Goal: Check status: Check status

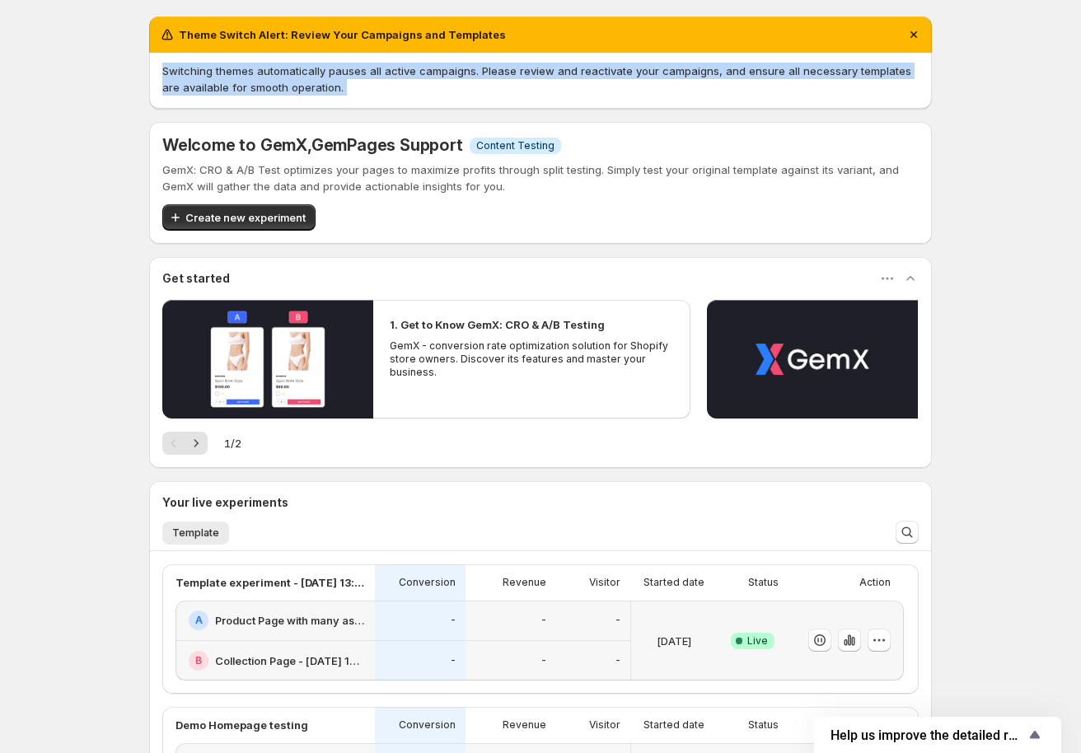
click at [227, 316] on div "Theme Switch Alert: Review Your Campaigns and Templates Switching themes automa…" at bounding box center [540, 492] width 783 height 952
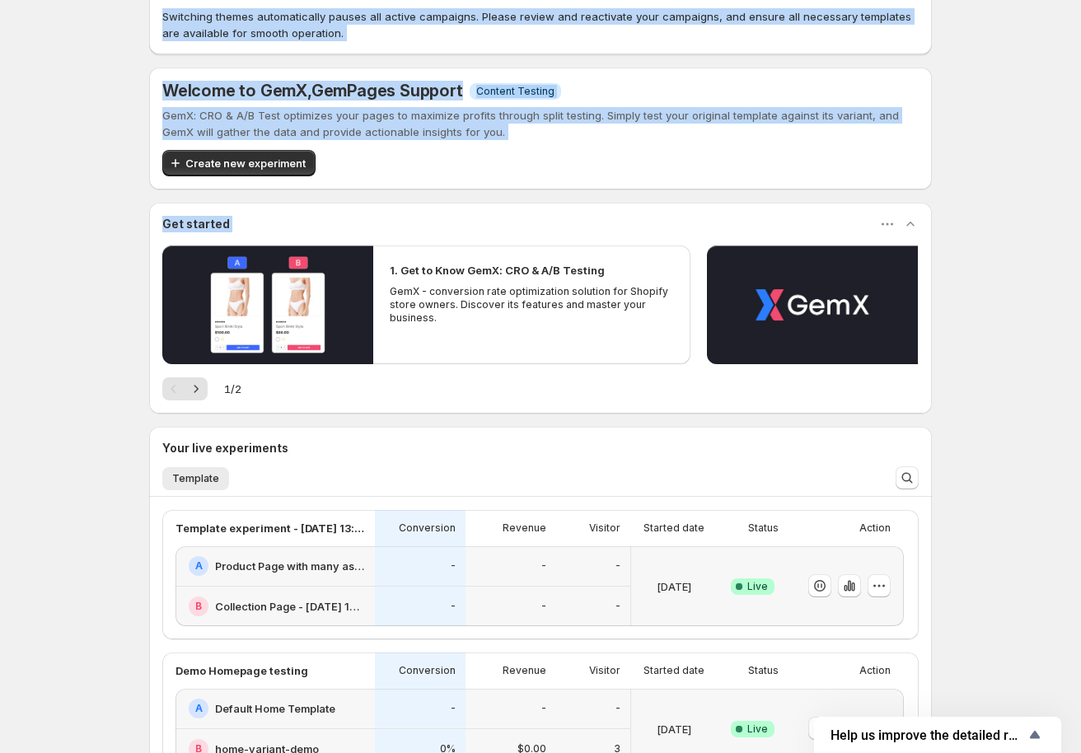
scroll to position [303, 0]
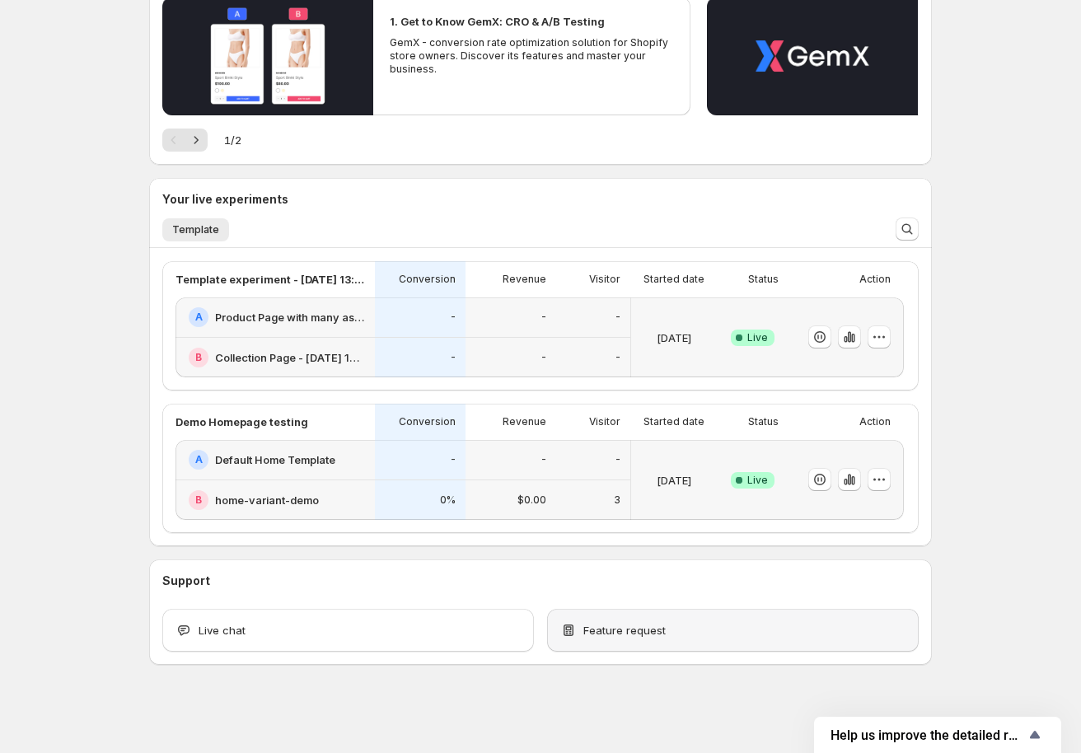
click at [646, 630] on span "Feature request" at bounding box center [624, 630] width 82 height 16
click at [855, 337] on icon "button" at bounding box center [852, 338] width 3 height 9
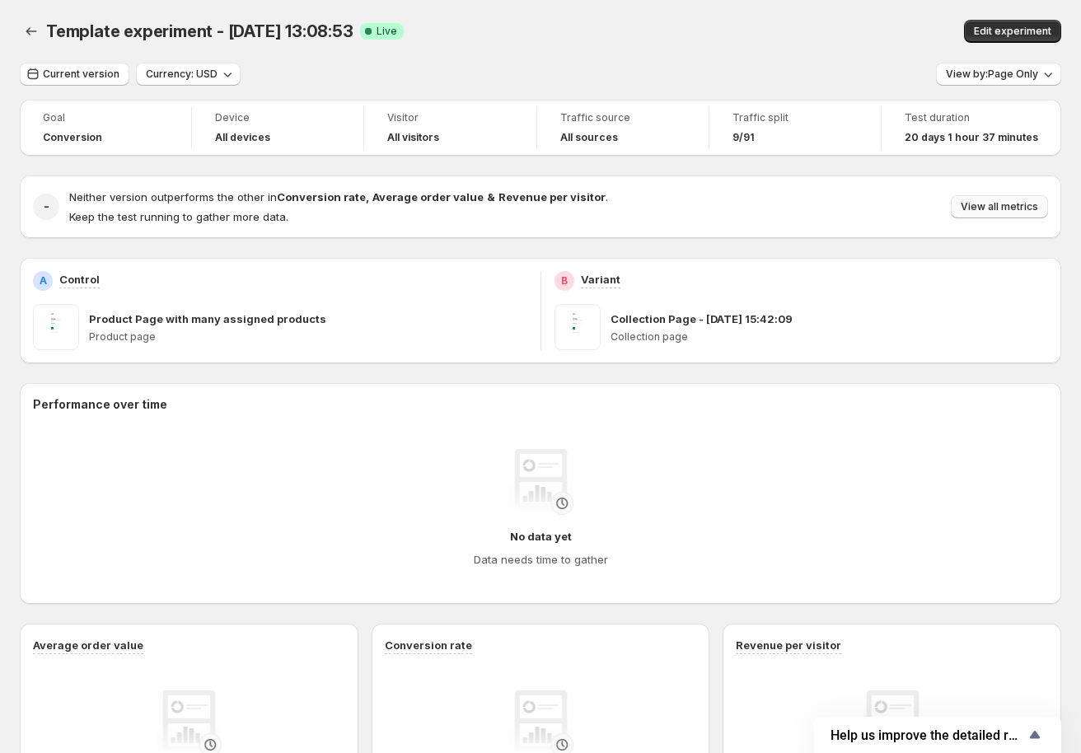
click at [1048, 213] on button "View all metrics" at bounding box center [999, 206] width 97 height 23
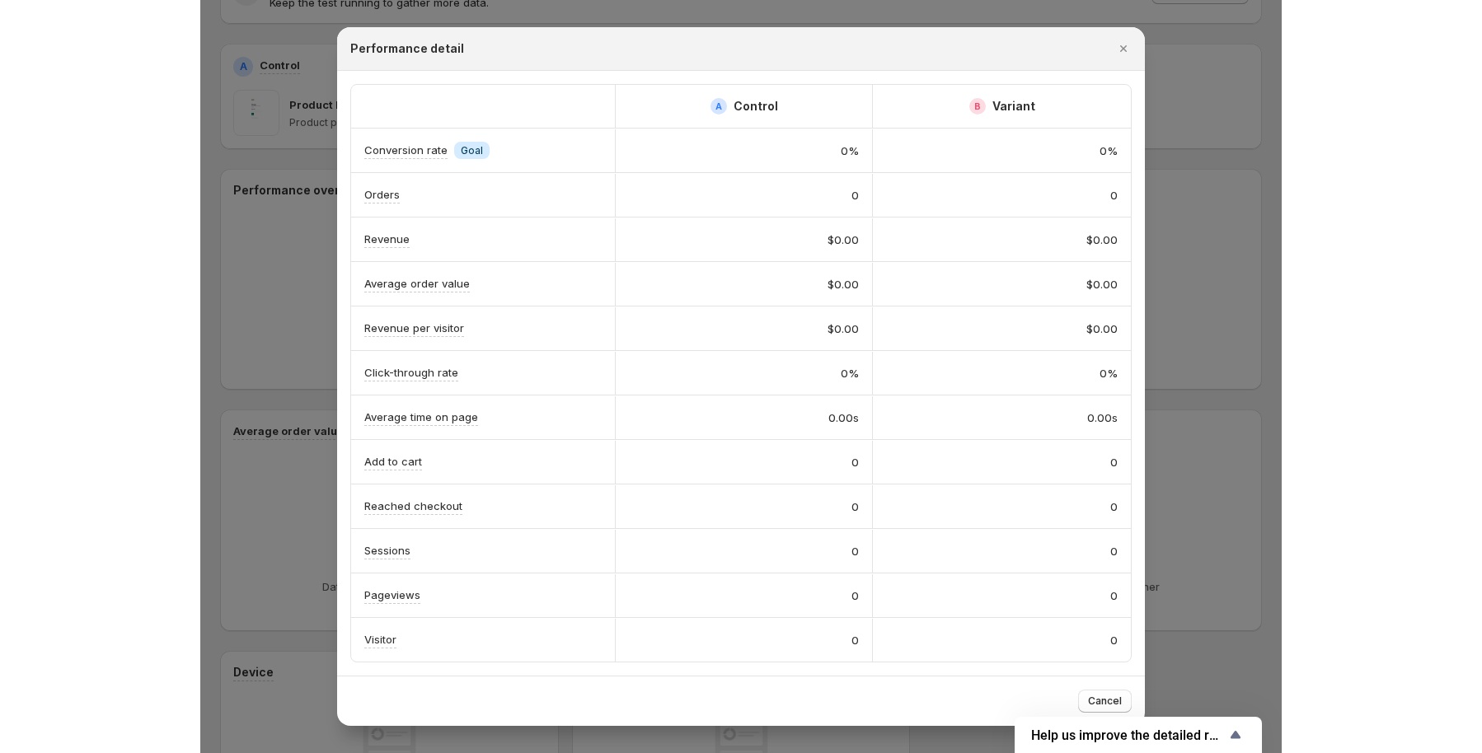
scroll to position [479, 0]
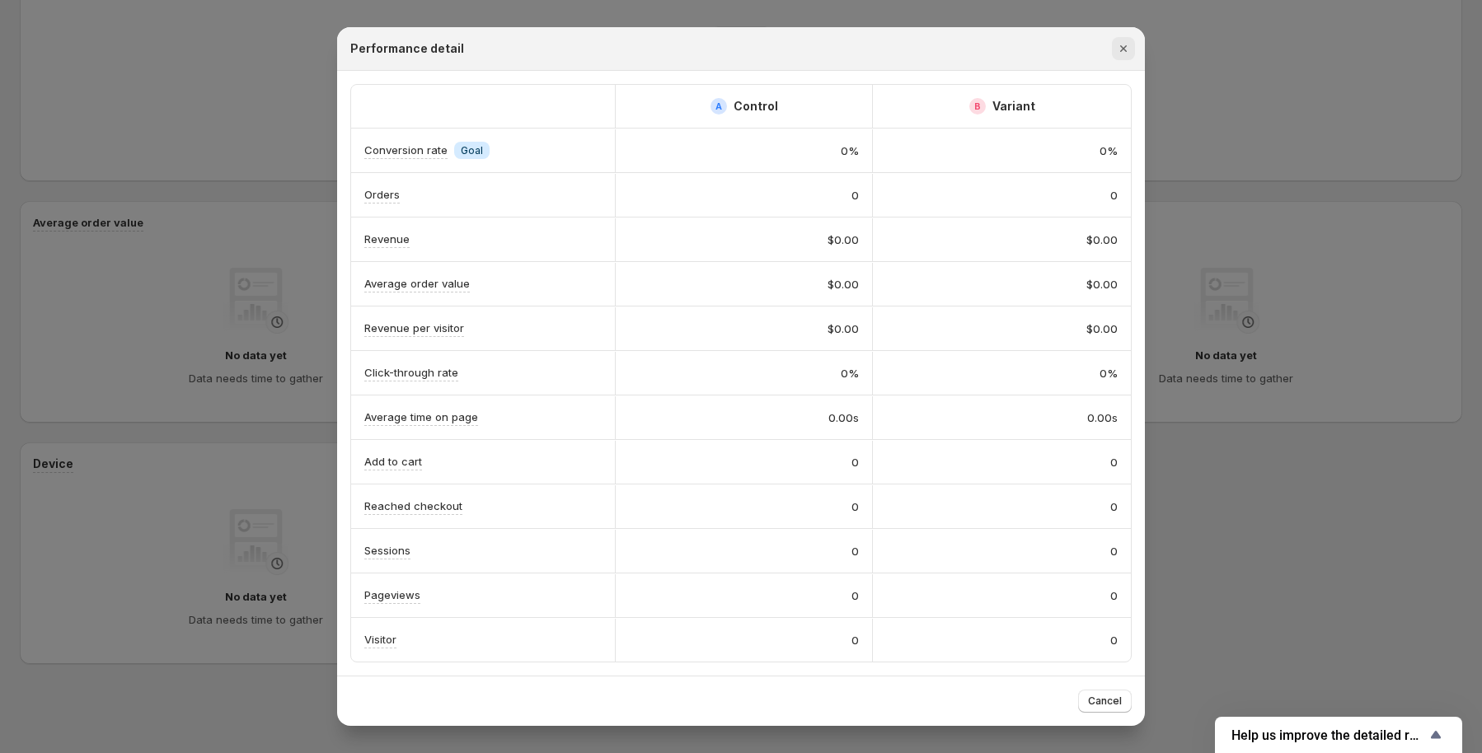
click at [1089, 54] on icon "Close" at bounding box center [1123, 48] width 16 height 16
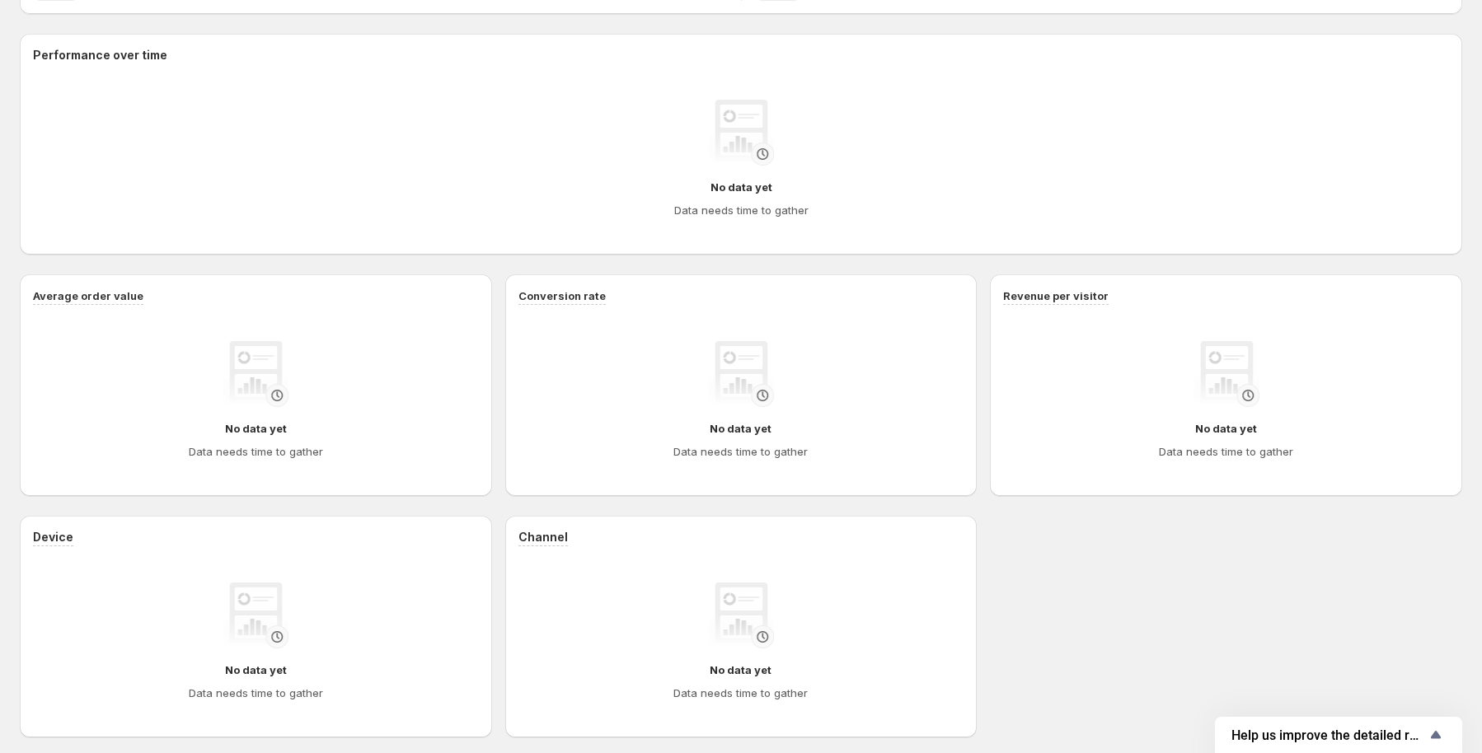
scroll to position [412, 0]
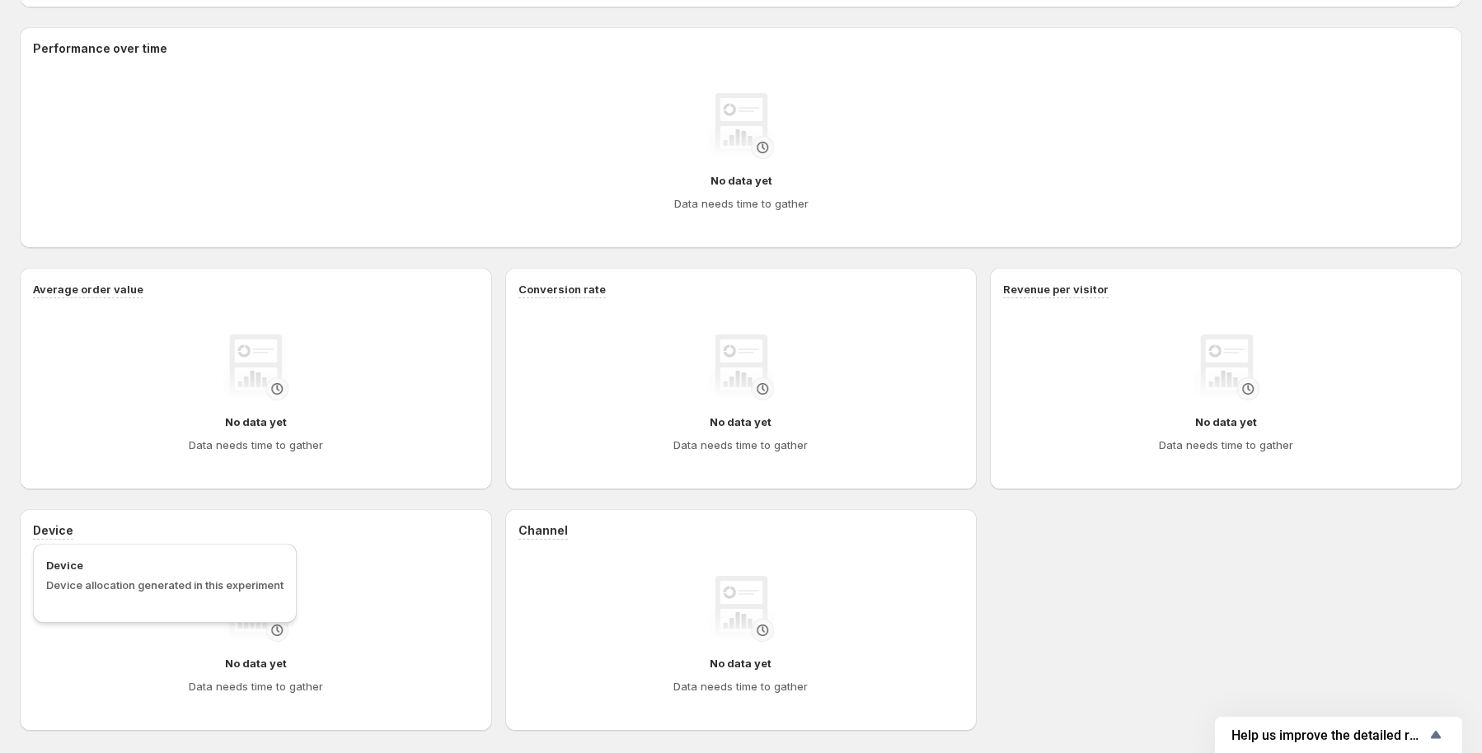
click at [96, 592] on span "Device allocation generated in this experiment" at bounding box center [164, 584] width 237 height 13
click at [572, 588] on span "Channel allocation generated in this experiment" at bounding box center [626, 593] width 185 height 30
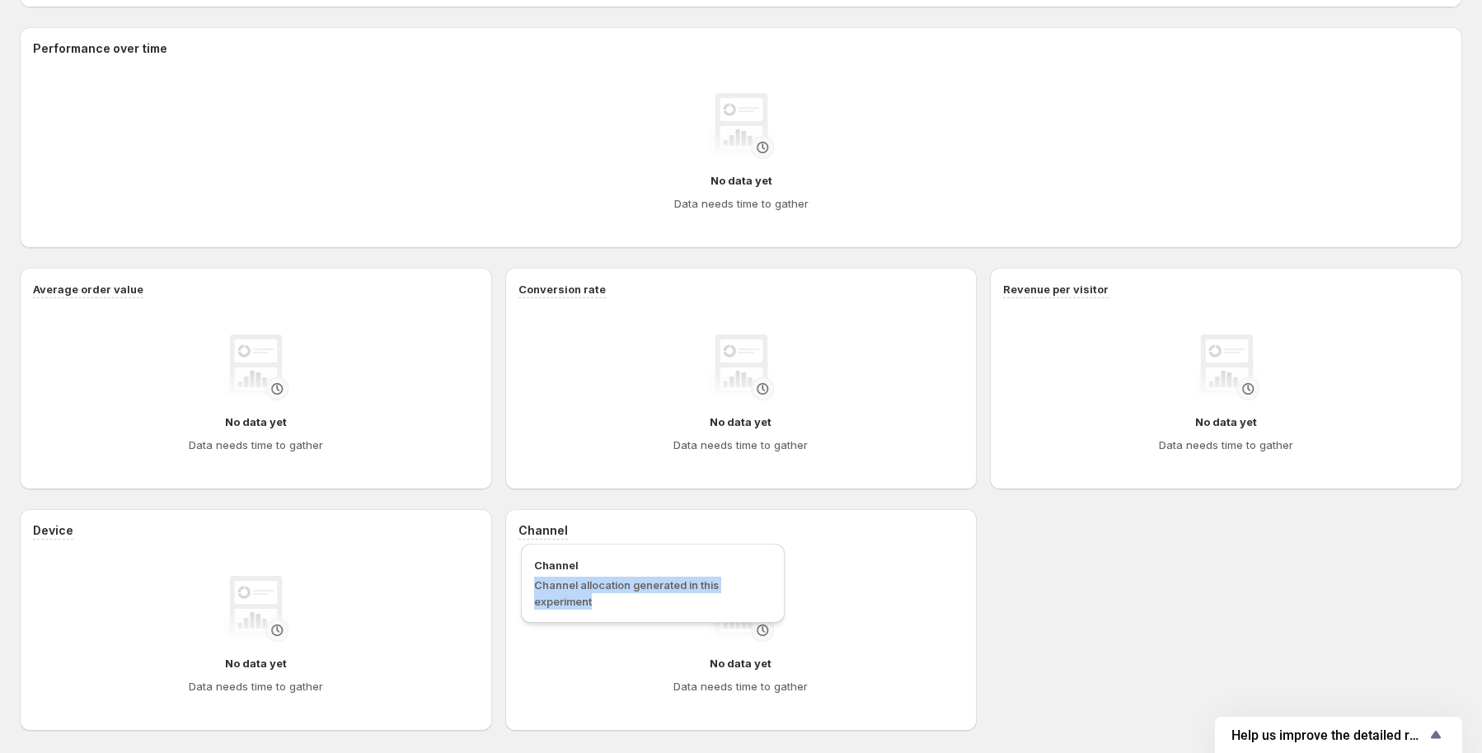
click at [572, 588] on span "Channel allocation generated in this experiment" at bounding box center [626, 593] width 185 height 30
copy span "Channel allocation generated in this experiment"
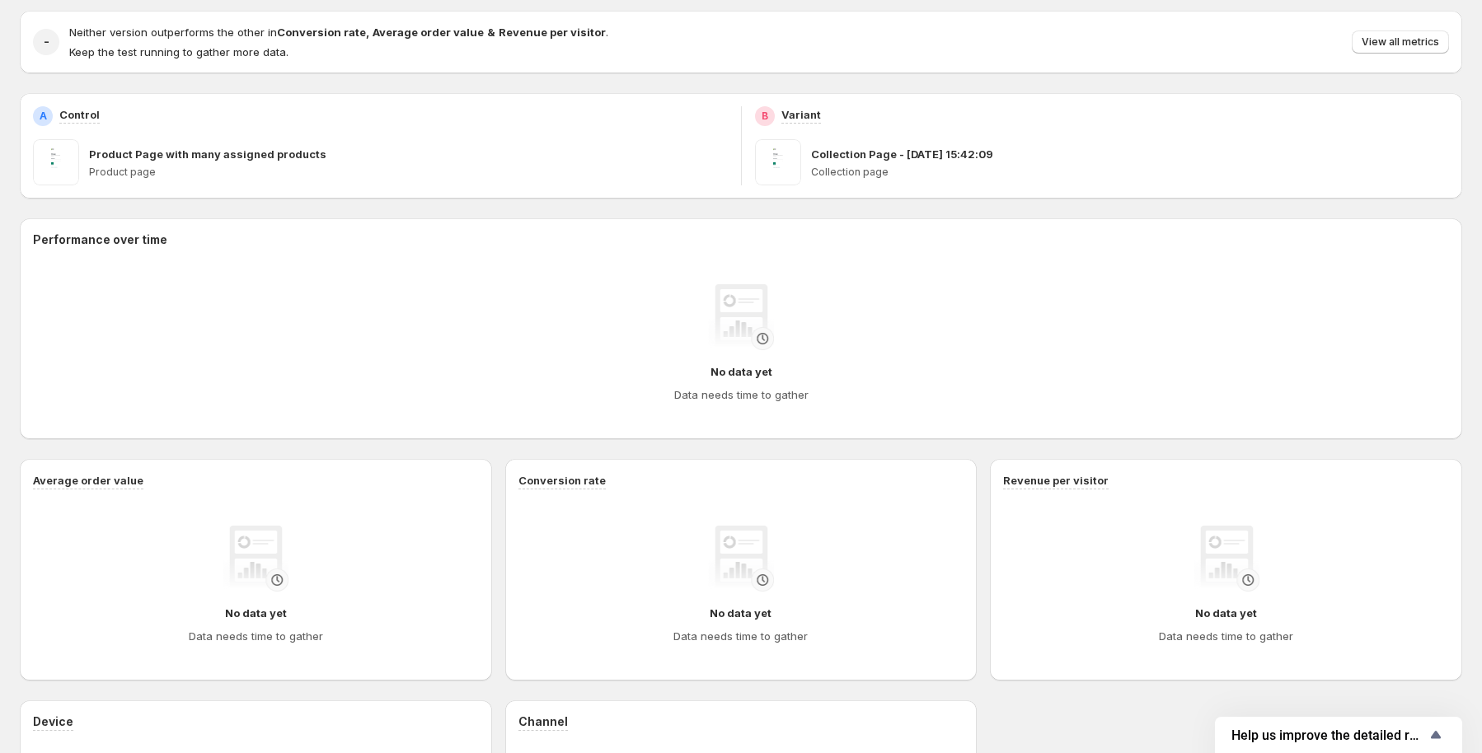
scroll to position [0, 0]
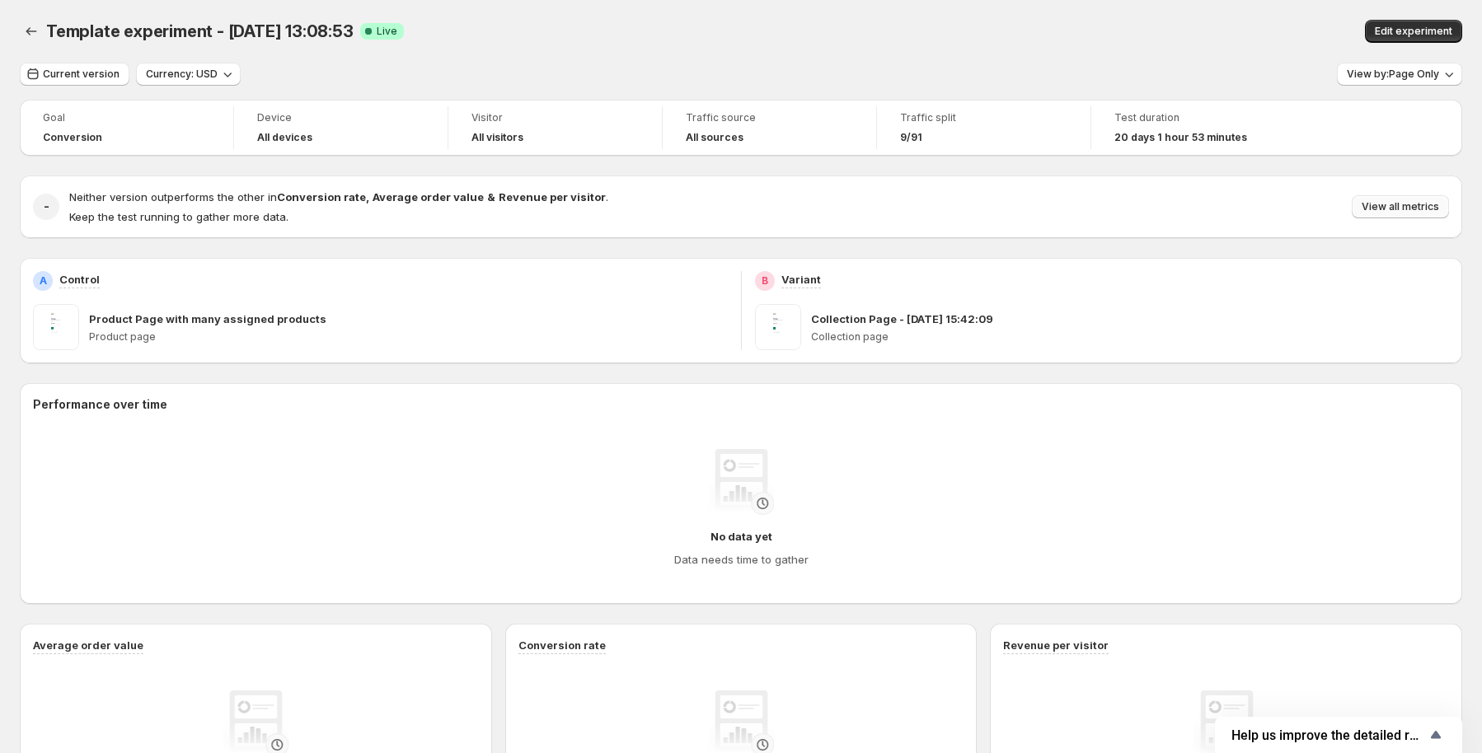
click at [1399, 211] on span "View all metrics" at bounding box center [1399, 206] width 77 height 13
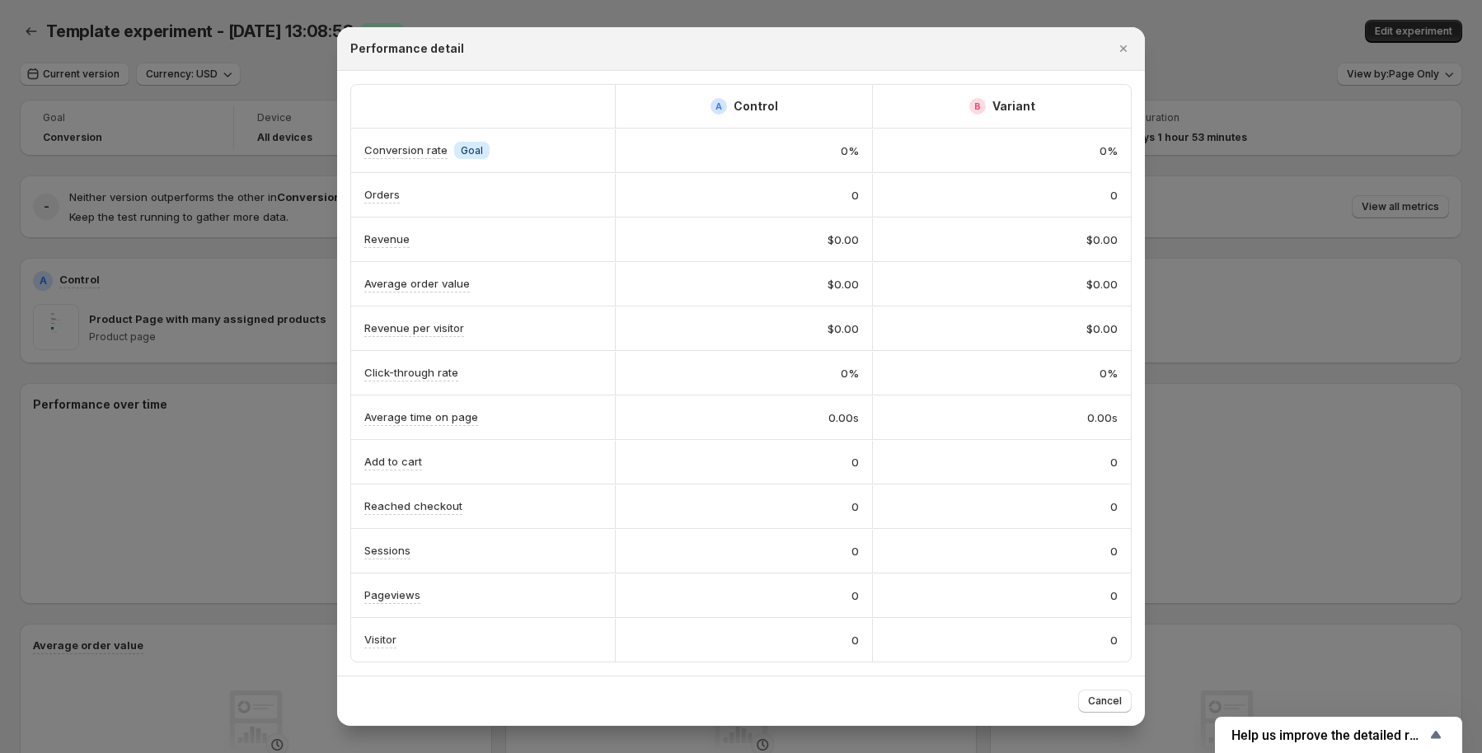
click at [19, 34] on div at bounding box center [741, 376] width 1482 height 753
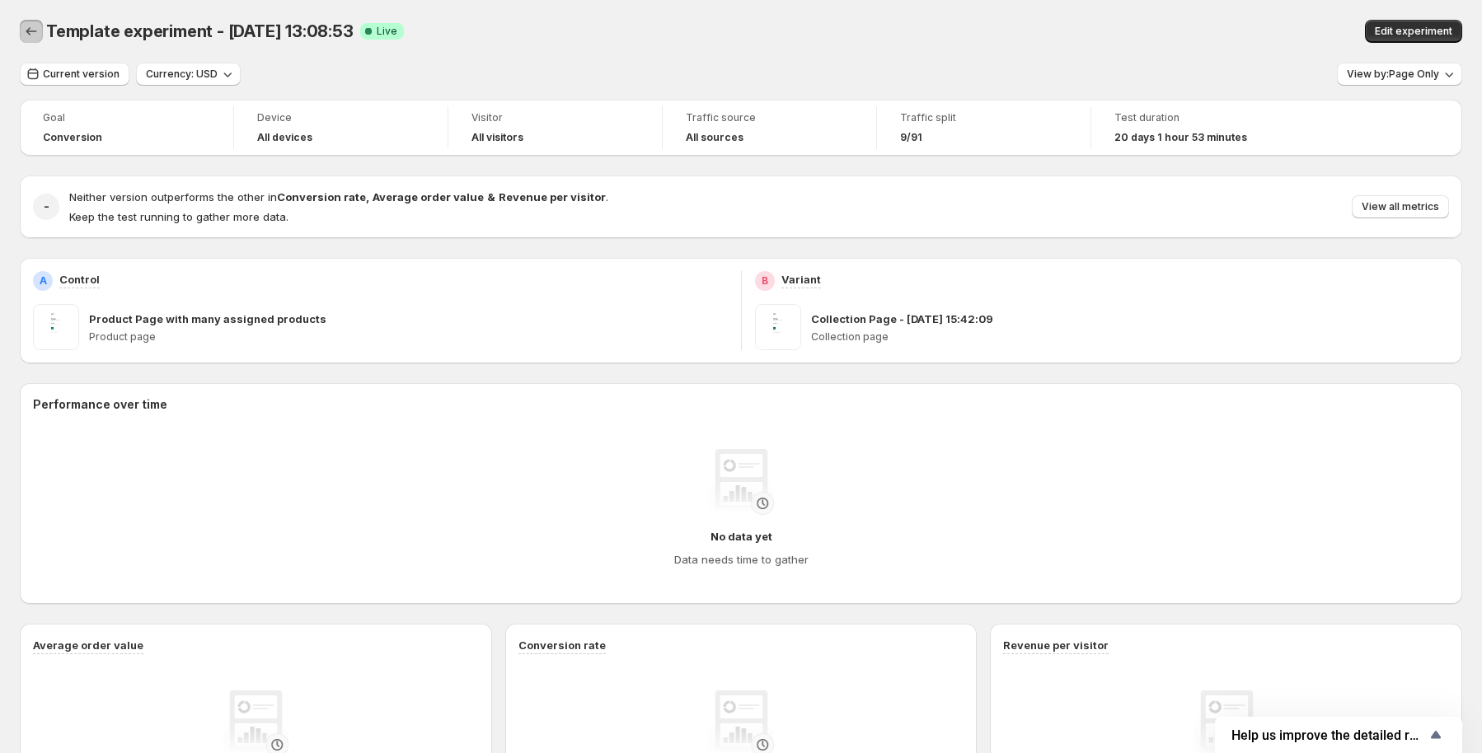
click at [38, 26] on icon "Back" at bounding box center [31, 31] width 16 height 16
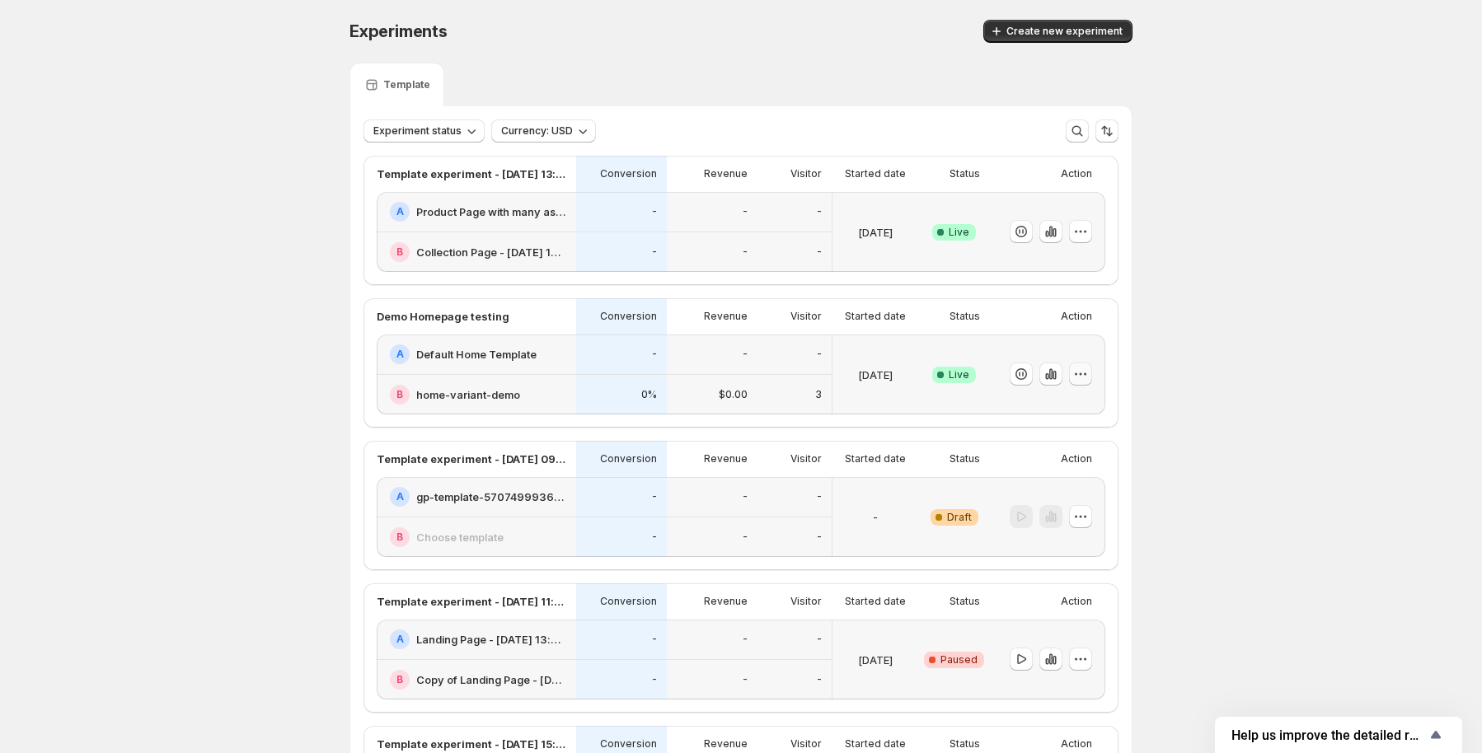
click at [1084, 377] on icon "button" at bounding box center [1080, 374] width 16 height 16
click at [1057, 380] on icon "button" at bounding box center [1050, 374] width 16 height 16
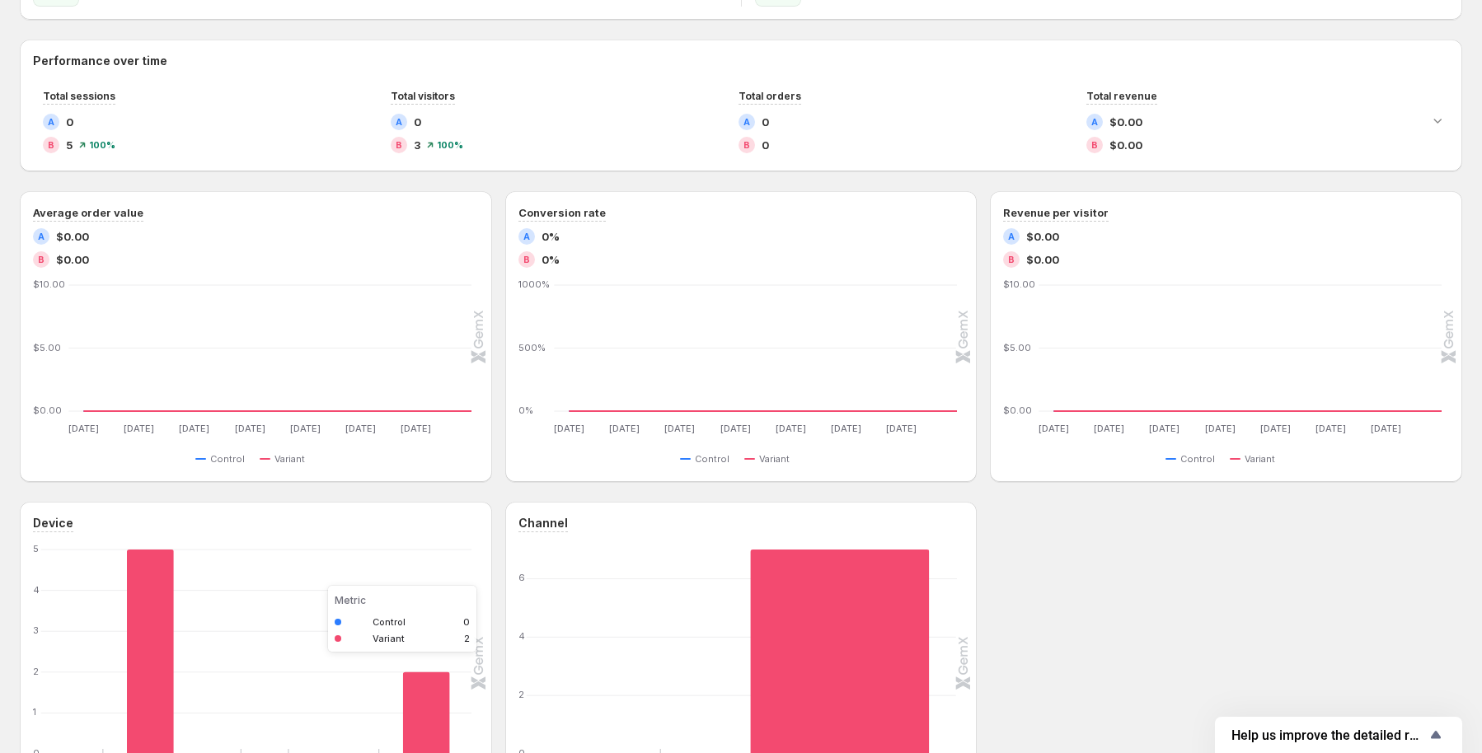
scroll to position [92, 0]
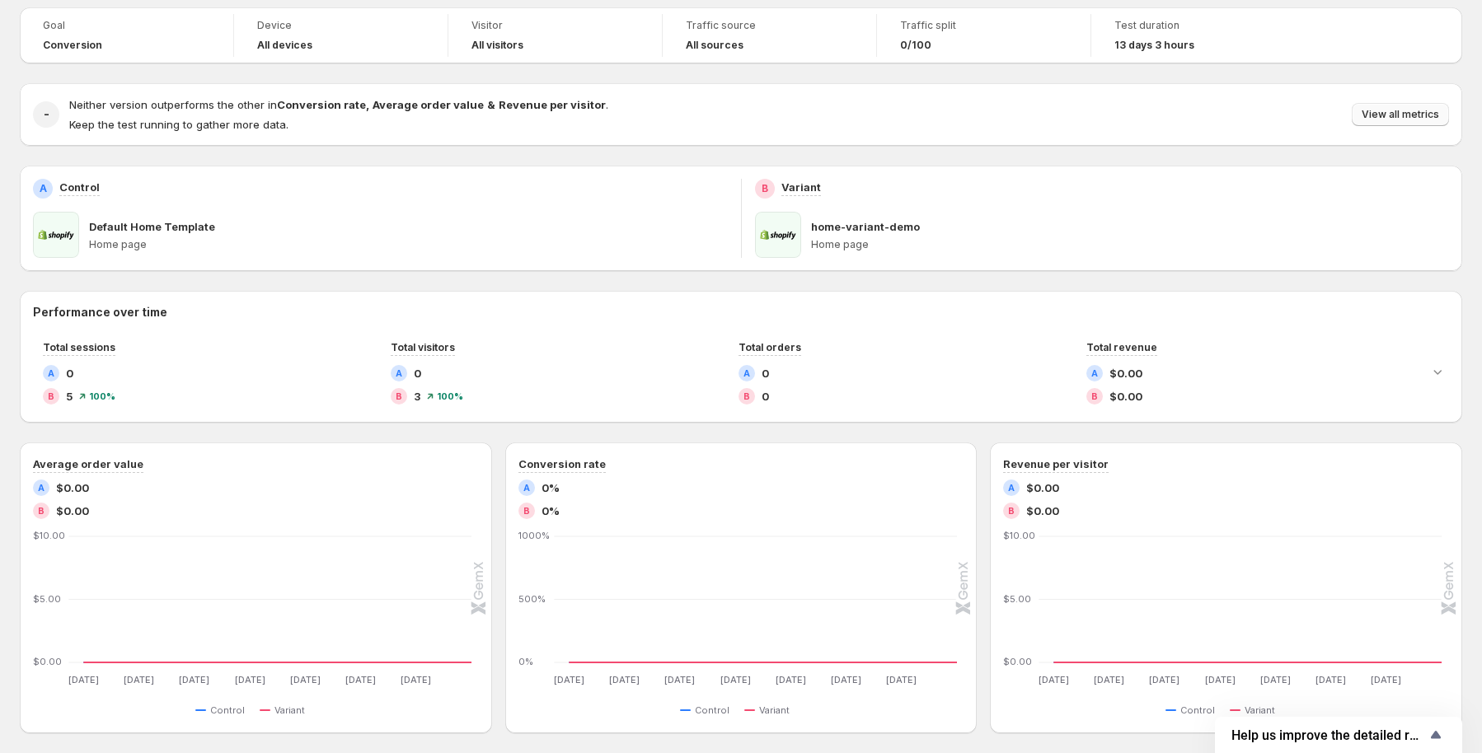
click at [1394, 116] on span "View all metrics" at bounding box center [1399, 114] width 77 height 13
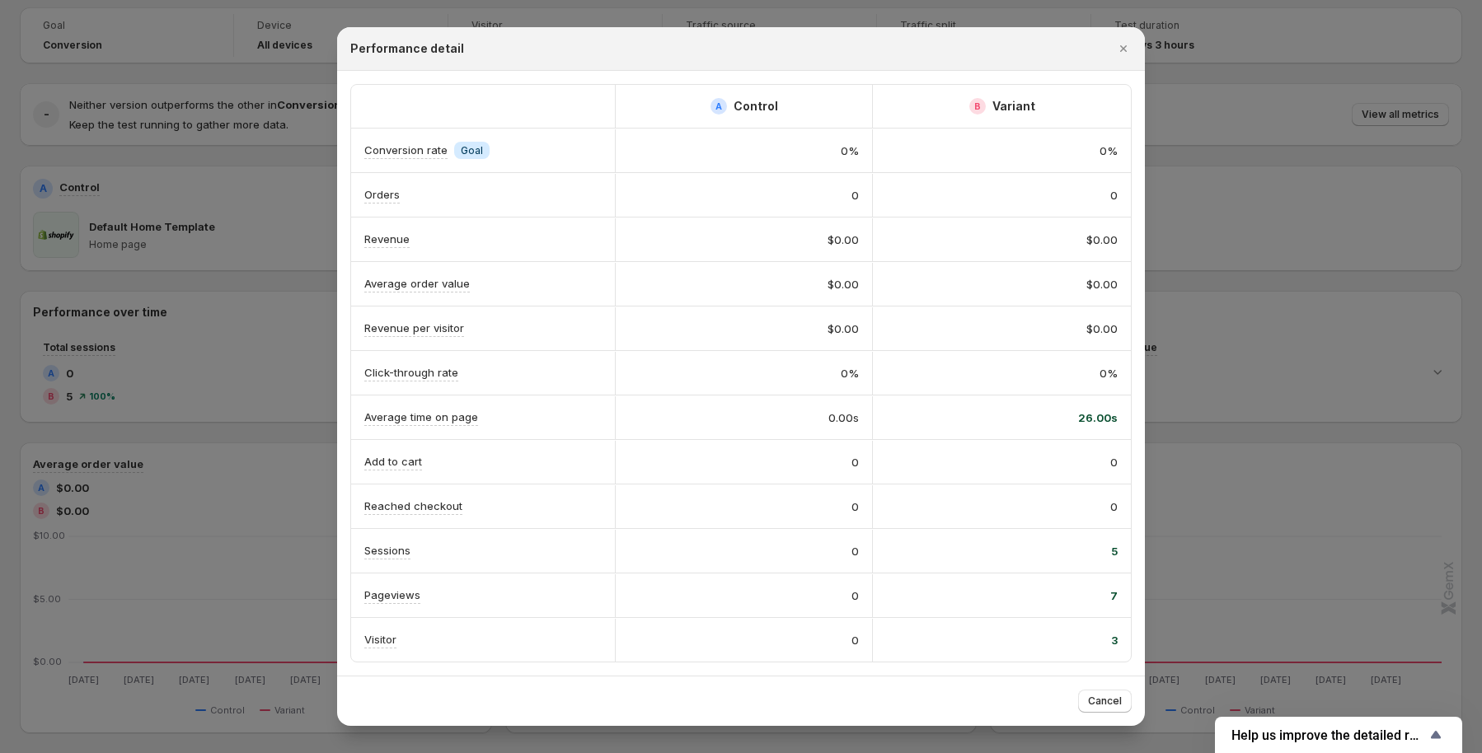
click at [1320, 119] on div at bounding box center [741, 376] width 1482 height 753
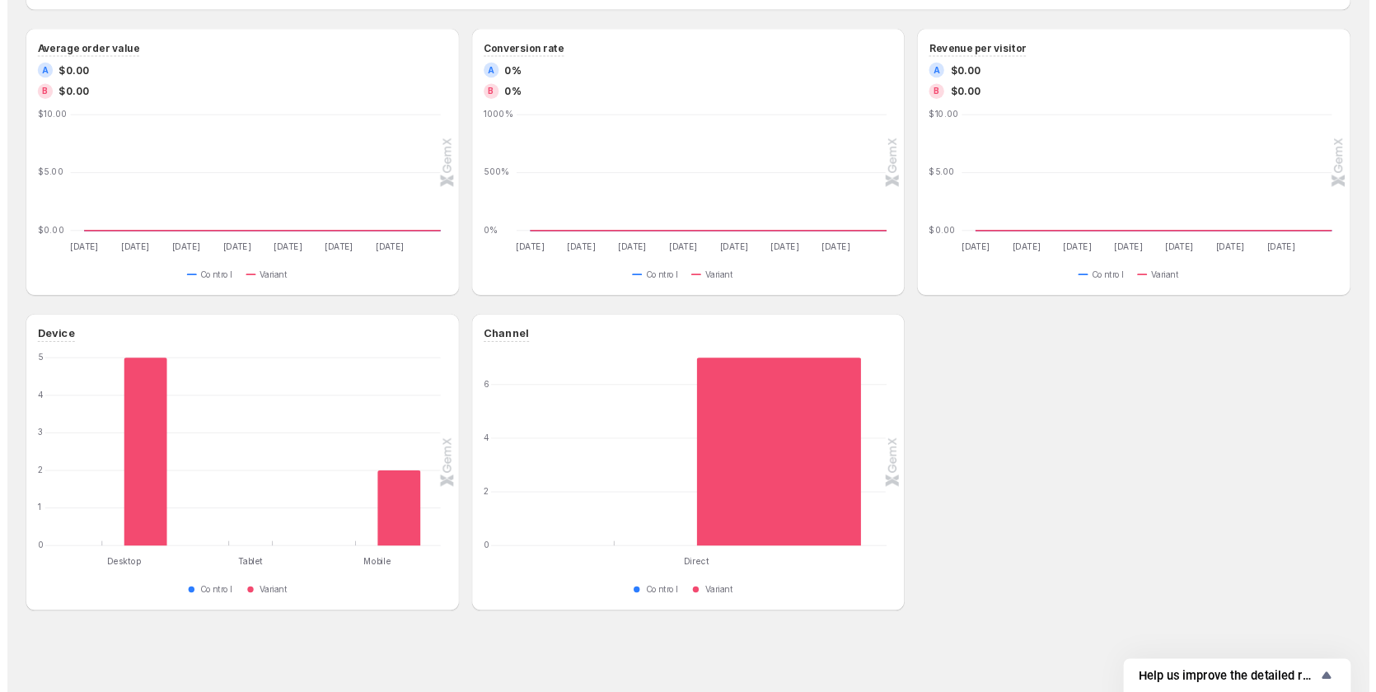
scroll to position [505, 0]
